Goal: Task Accomplishment & Management: Manage account settings

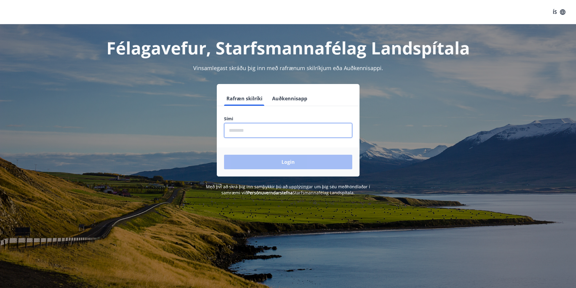
click at [247, 133] on input "phone" at bounding box center [288, 130] width 128 height 15
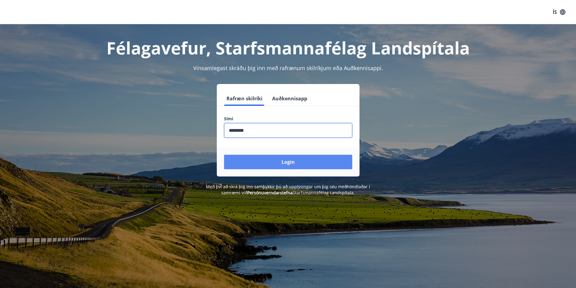
click at [289, 162] on button "Login" at bounding box center [288, 162] width 128 height 15
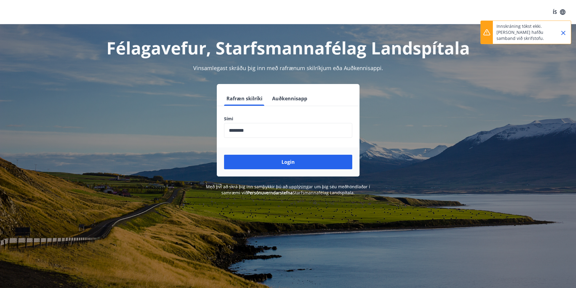
click at [565, 33] on icon "Close" at bounding box center [563, 32] width 7 height 7
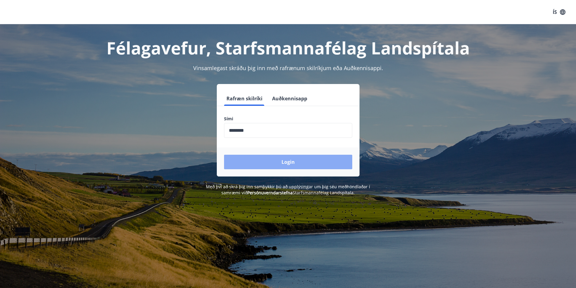
click at [292, 162] on button "Login" at bounding box center [288, 162] width 128 height 15
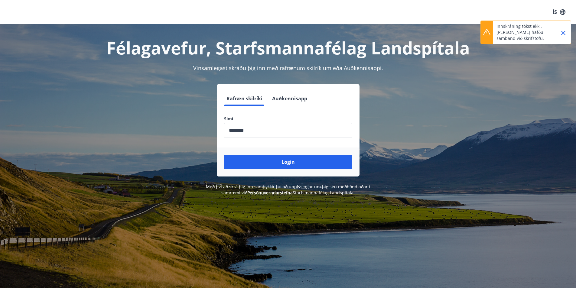
click at [565, 31] on icon "Close" at bounding box center [563, 33] width 4 height 4
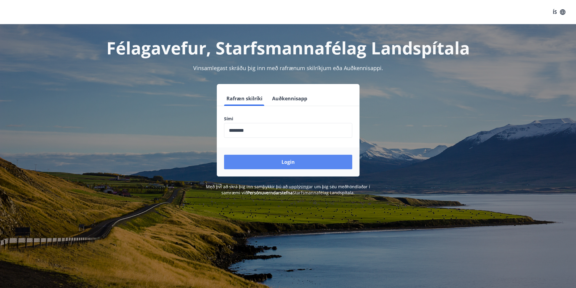
click at [292, 161] on button "Login" at bounding box center [288, 162] width 128 height 15
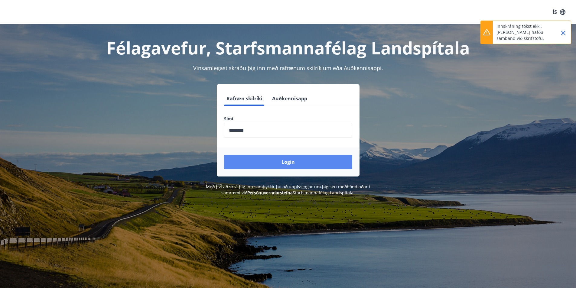
click at [289, 163] on button "Login" at bounding box center [288, 162] width 128 height 15
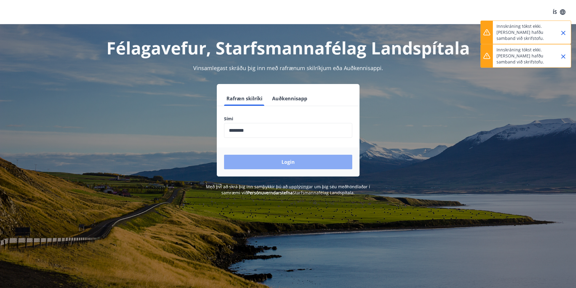
click at [290, 161] on button "Login" at bounding box center [288, 162] width 128 height 15
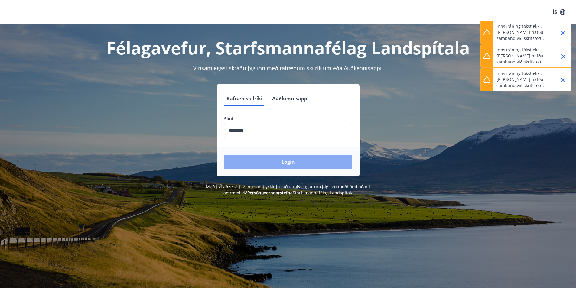
click at [289, 162] on button "Login" at bounding box center [288, 162] width 128 height 15
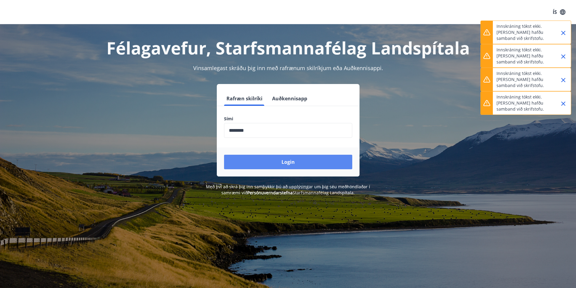
click at [286, 162] on button "Login" at bounding box center [288, 162] width 128 height 15
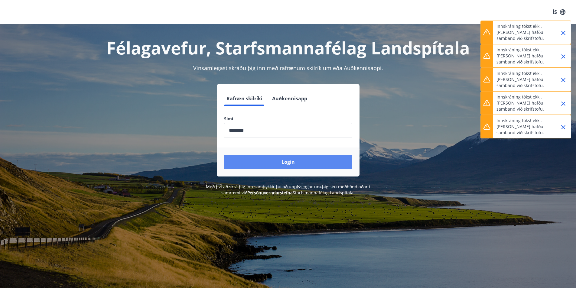
click at [289, 164] on button "Login" at bounding box center [288, 162] width 128 height 15
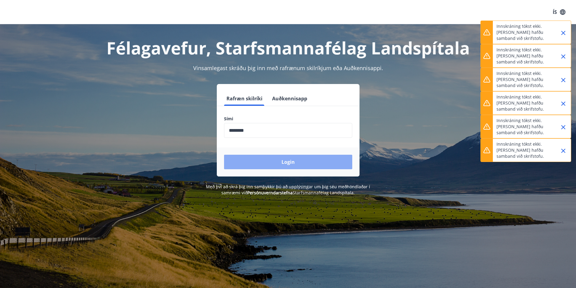
click at [289, 165] on button "Login" at bounding box center [288, 162] width 128 height 15
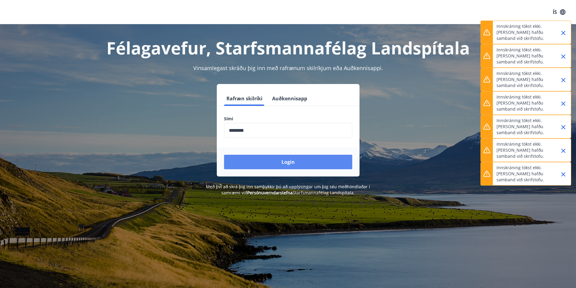
click at [289, 165] on button "Login" at bounding box center [288, 162] width 128 height 15
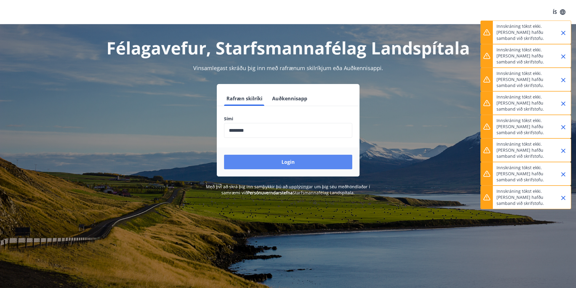
click at [289, 165] on button "Login" at bounding box center [288, 162] width 128 height 15
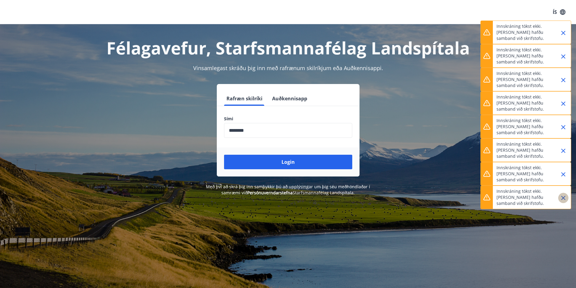
click at [563, 196] on icon "Close" at bounding box center [563, 197] width 7 height 7
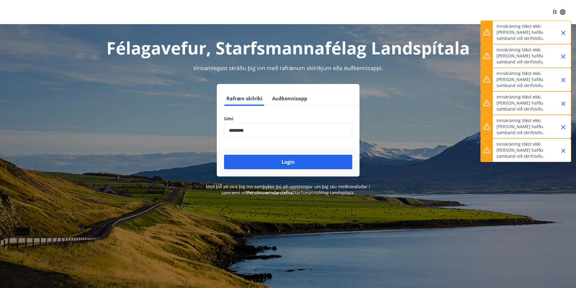
drag, startPoint x: 562, startPoint y: 153, endPoint x: 563, endPoint y: 150, distance: 3.7
click at [563, 151] on icon "Close" at bounding box center [563, 150] width 7 height 7
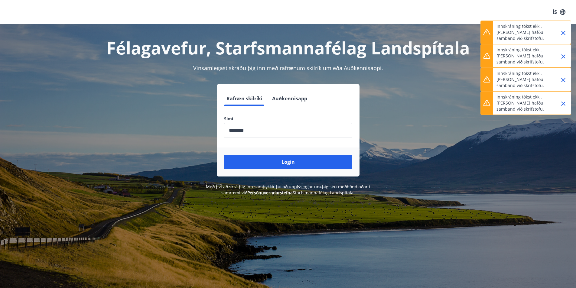
click at [563, 103] on icon "Close" at bounding box center [563, 104] width 4 height 4
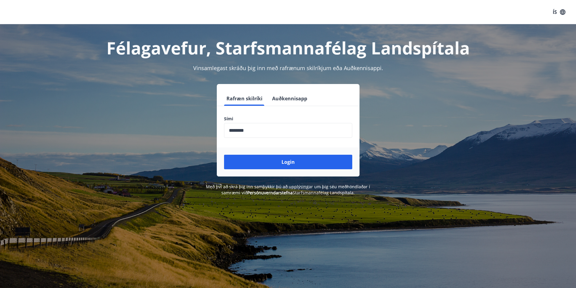
click at [264, 133] on input "phone" at bounding box center [288, 130] width 128 height 15
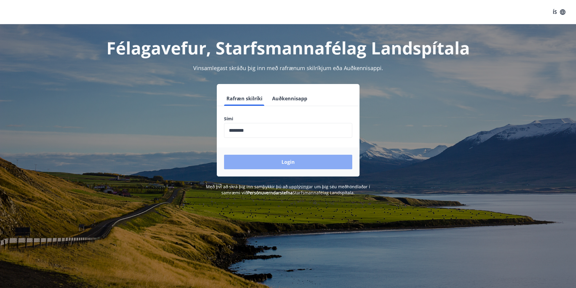
click at [284, 158] on button "Login" at bounding box center [288, 162] width 128 height 15
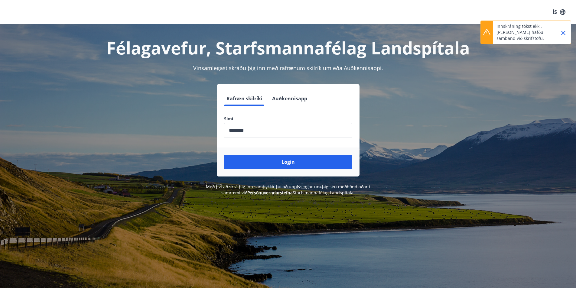
click at [238, 131] on input "phone" at bounding box center [288, 130] width 128 height 15
type input "********"
click at [224, 155] on button "Login" at bounding box center [288, 162] width 128 height 15
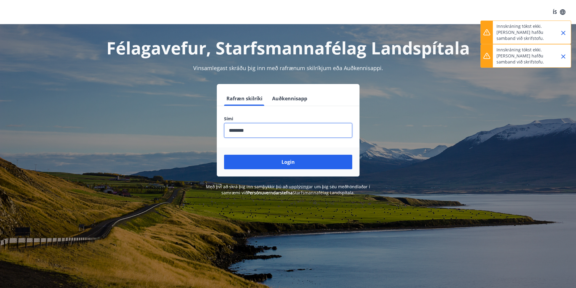
drag, startPoint x: 563, startPoint y: 56, endPoint x: 564, endPoint y: 51, distance: 5.2
click at [564, 56] on icon "Close" at bounding box center [563, 56] width 4 height 4
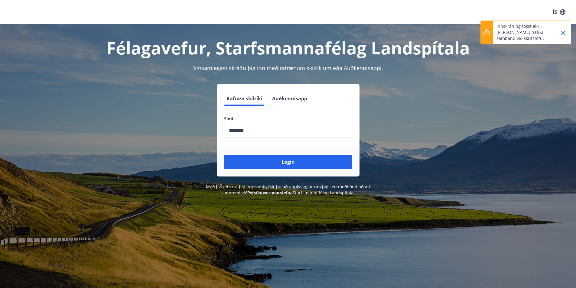
click at [562, 32] on icon "Close" at bounding box center [563, 33] width 4 height 4
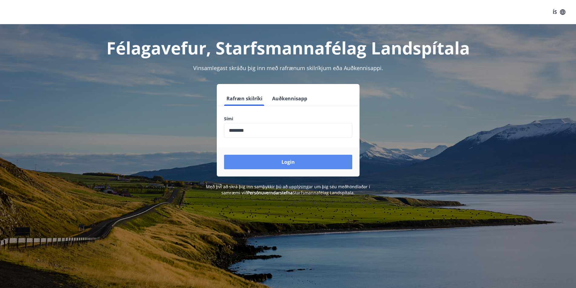
click at [288, 161] on button "Login" at bounding box center [288, 162] width 128 height 15
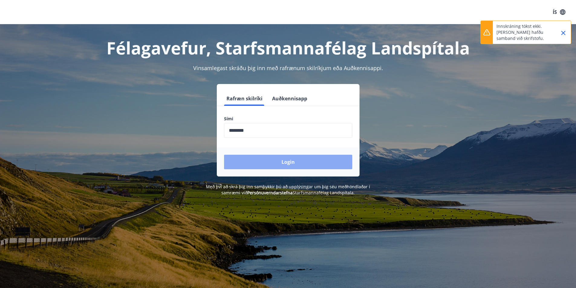
click at [285, 161] on button "Login" at bounding box center [288, 162] width 128 height 15
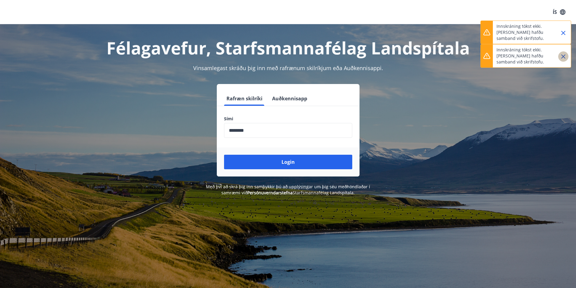
drag, startPoint x: 566, startPoint y: 54, endPoint x: 554, endPoint y: 26, distance: 30.1
click at [566, 54] on icon "Close" at bounding box center [563, 56] width 7 height 7
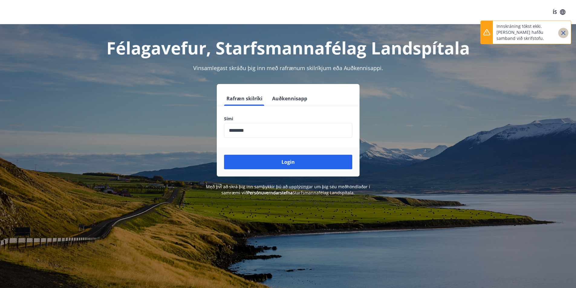
click at [564, 31] on icon "Close" at bounding box center [563, 32] width 7 height 7
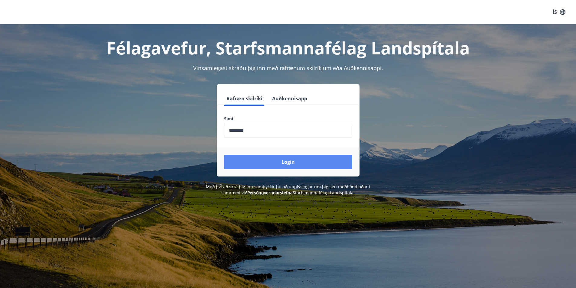
click at [289, 161] on button "Login" at bounding box center [288, 162] width 128 height 15
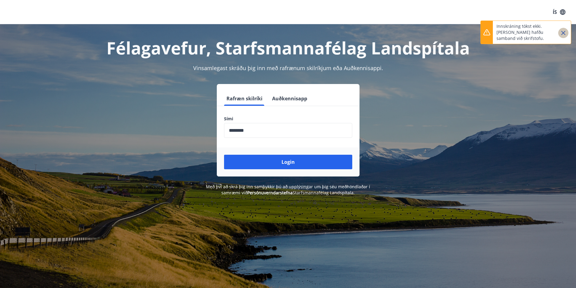
click at [564, 32] on icon "Close" at bounding box center [563, 32] width 7 height 7
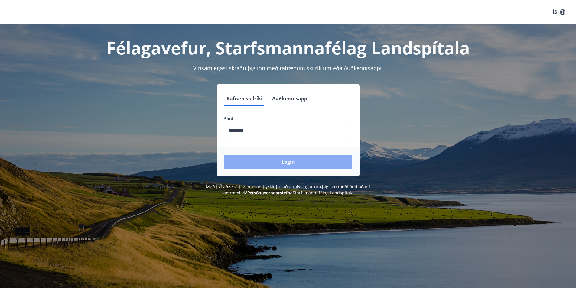
click at [284, 163] on button "Login" at bounding box center [288, 162] width 128 height 15
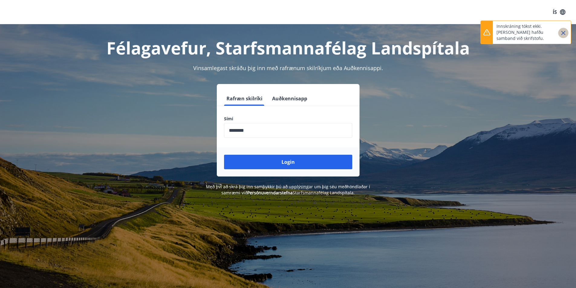
click at [566, 33] on icon "Close" at bounding box center [563, 32] width 7 height 7
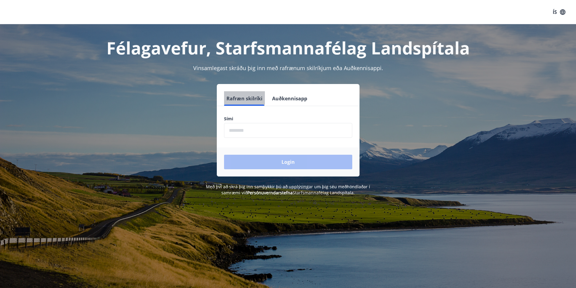
drag, startPoint x: 225, startPoint y: 97, endPoint x: 246, endPoint y: 97, distance: 21.8
click at [246, 97] on button "Rafræn skilríki" at bounding box center [244, 98] width 41 height 15
drag, startPoint x: 246, startPoint y: 97, endPoint x: 188, endPoint y: 200, distance: 118.2
click at [188, 205] on div "Félagavefur, Starfsmannafélag Landspítala Vinsamlegast skráðu þig inn með rafræ…" at bounding box center [288, 168] width 576 height 288
click at [238, 129] on input "phone" at bounding box center [288, 130] width 128 height 15
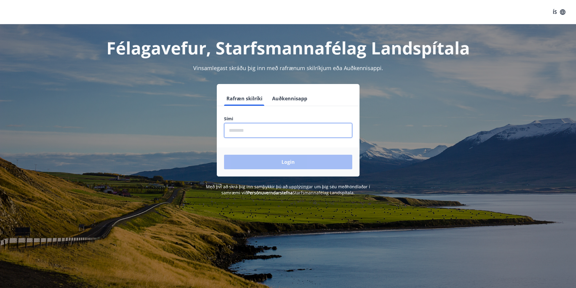
type input "********"
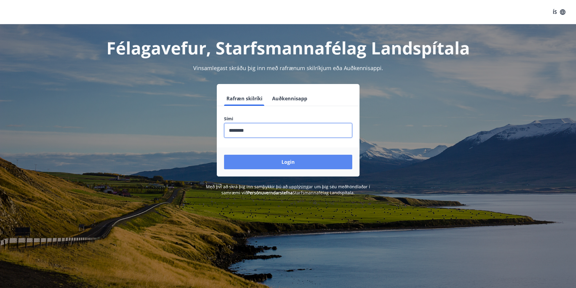
click at [285, 163] on button "Login" at bounding box center [288, 162] width 128 height 15
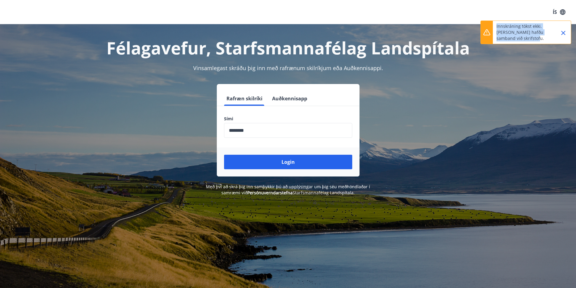
drag, startPoint x: 496, startPoint y: 26, endPoint x: 541, endPoint y: 37, distance: 46.1
click at [541, 37] on div "Innskráning tókst ekki. [PERSON_NAME] hafðu samband við skrifstofu." at bounding box center [526, 33] width 91 height 24
copy p "Innskráning tókst ekki. [PERSON_NAME] hafðu samband við skrifstofu"
